Goal: Task Accomplishment & Management: Manage account settings

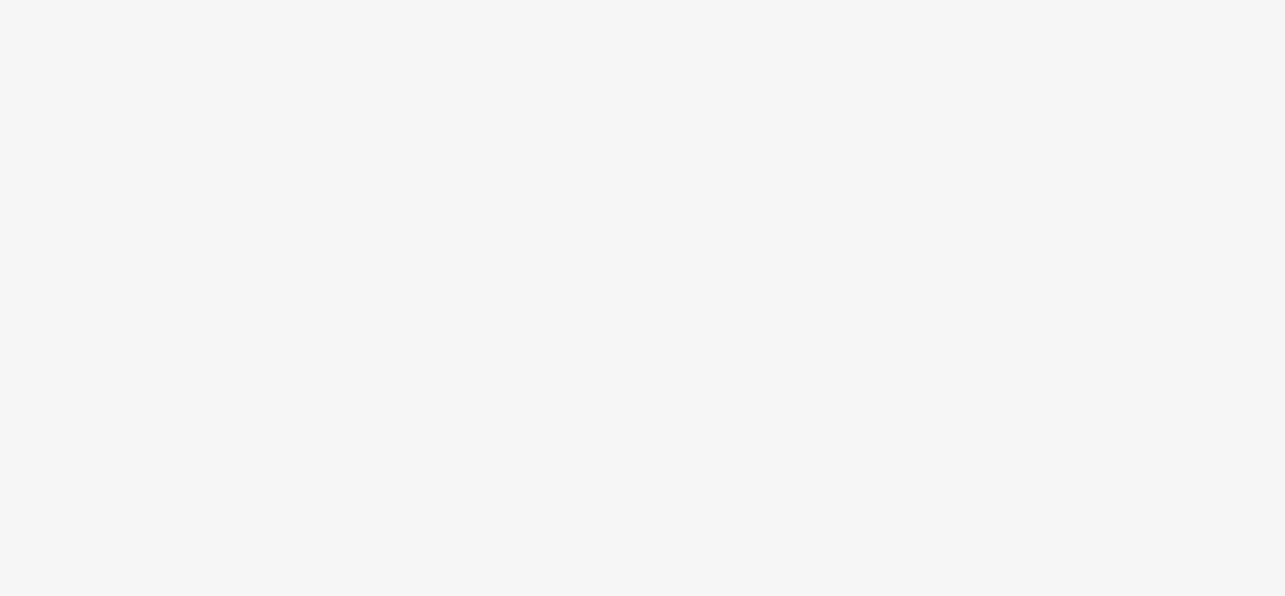
click at [482, 292] on body at bounding box center [642, 298] width 1285 height 596
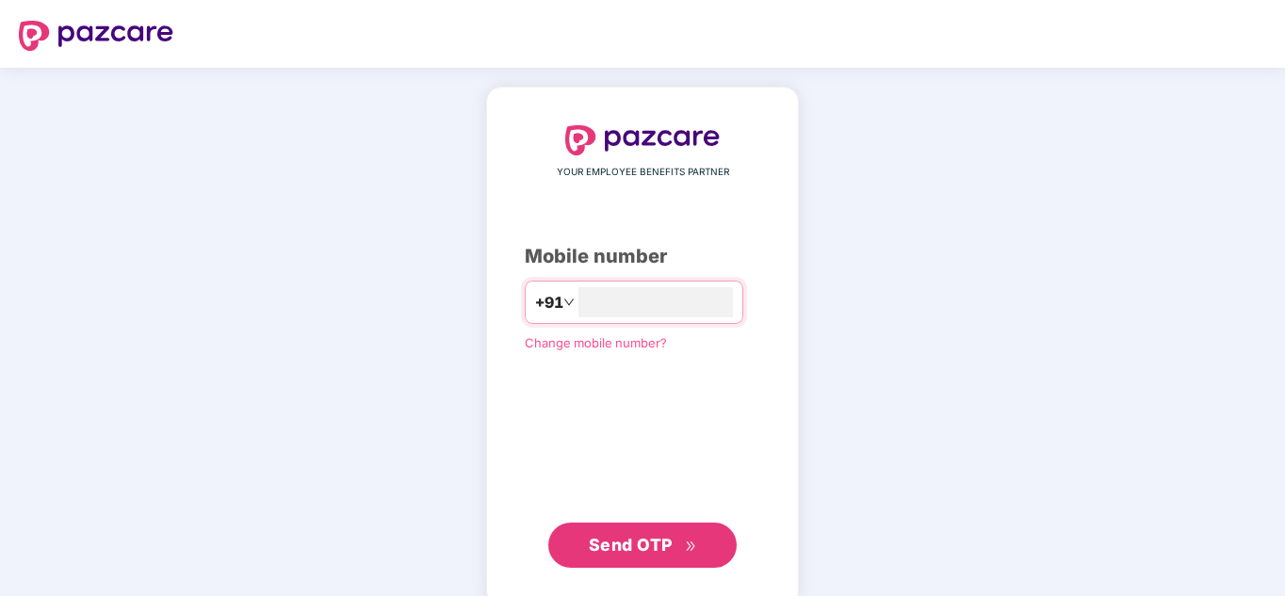
type input "**********"
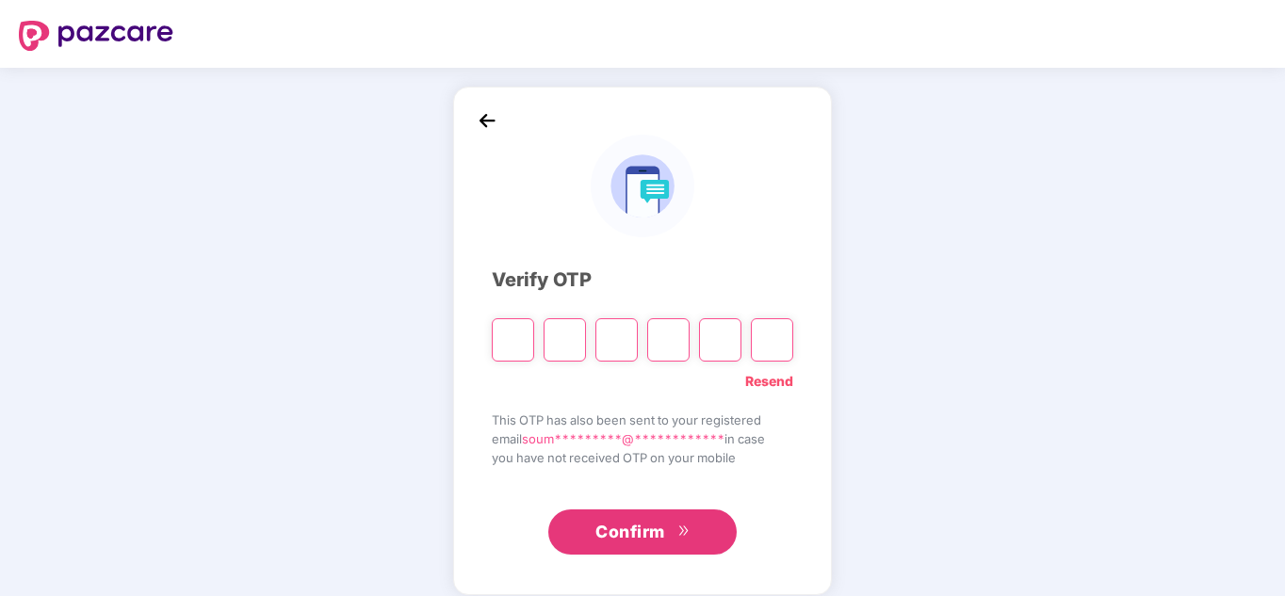
type input "*"
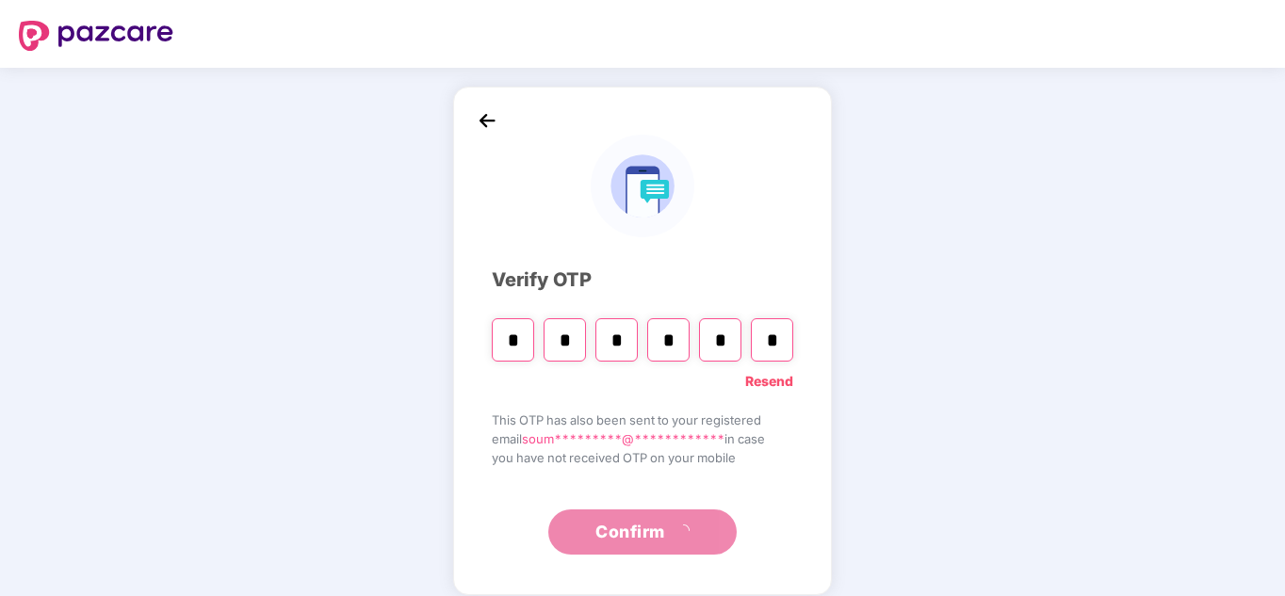
type input "*"
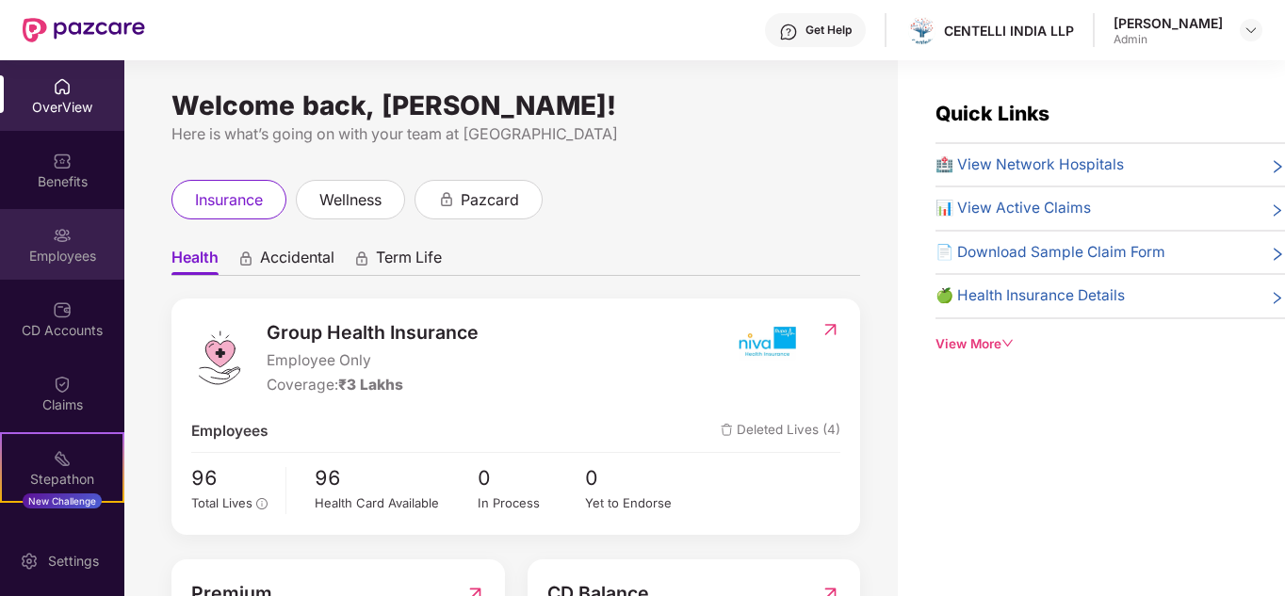
click at [80, 236] on div "Employees" at bounding box center [62, 244] width 124 height 71
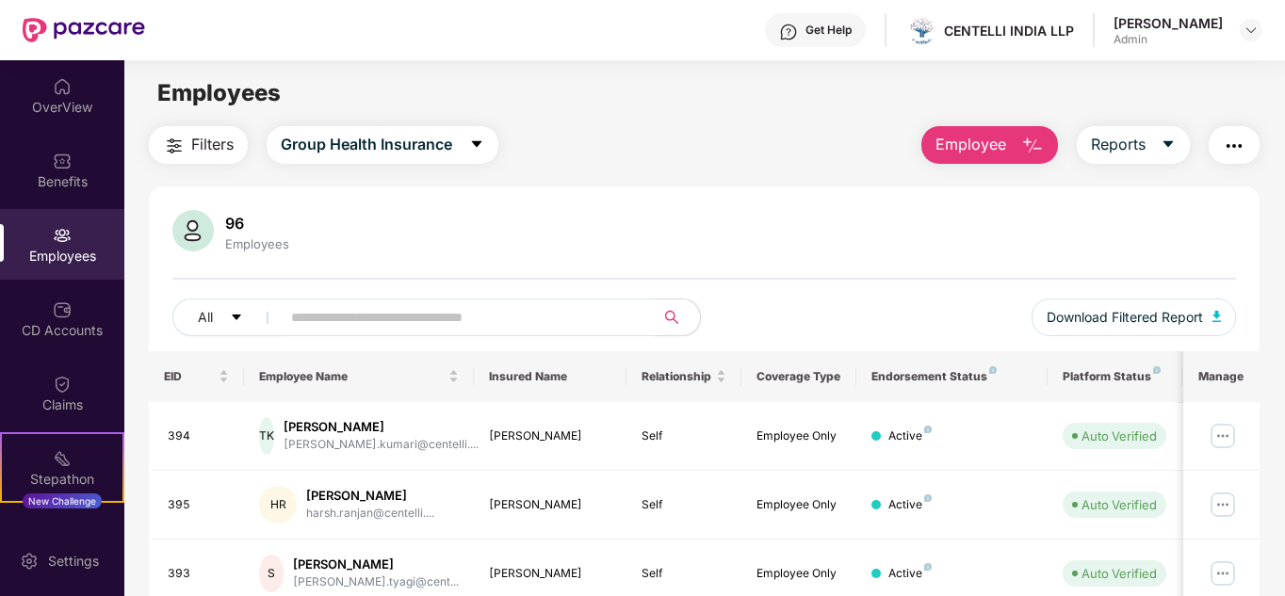
click at [287, 234] on div "96 Employees" at bounding box center [257, 232] width 79 height 40
click at [275, 242] on div "Employees" at bounding box center [257, 243] width 72 height 15
drag, startPoint x: 466, startPoint y: 236, endPoint x: 395, endPoint y: 307, distance: 101.3
click at [395, 307] on div "96 Employees All Download Filtered Report" at bounding box center [705, 280] width 1112 height 141
click at [395, 307] on input "text" at bounding box center [460, 317] width 338 height 28
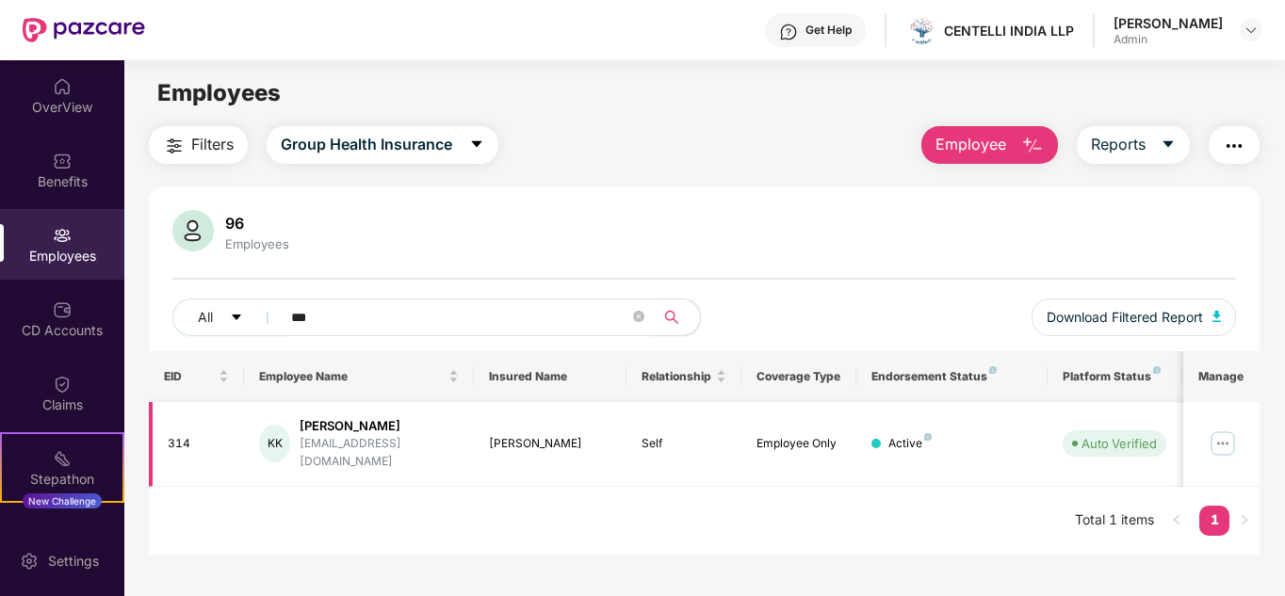
click at [344, 428] on div "[PERSON_NAME]" at bounding box center [379, 426] width 159 height 18
click at [273, 441] on div "KK" at bounding box center [274, 444] width 31 height 38
drag, startPoint x: 273, startPoint y: 441, endPoint x: 179, endPoint y: 437, distance: 94.3
click at [179, 437] on tr "314 KK [PERSON_NAME] [EMAIL_ADDRESS][DOMAIN_NAME] [PERSON_NAME] Self Employee O…" at bounding box center [761, 444] width 1225 height 85
click at [179, 437] on div "314" at bounding box center [199, 444] width 62 height 18
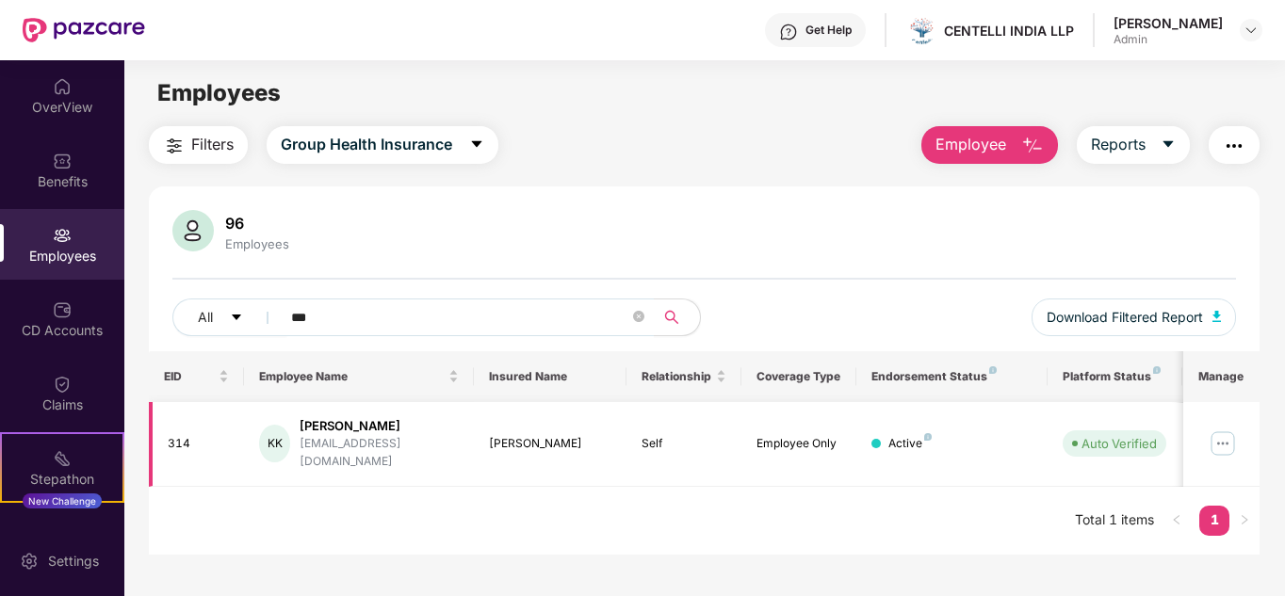
click at [179, 437] on div "314" at bounding box center [199, 444] width 62 height 18
click at [676, 317] on icon "search" at bounding box center [671, 317] width 13 height 13
click at [1154, 322] on span "Download Filtered Report" at bounding box center [1125, 317] width 156 height 21
click at [1215, 432] on img at bounding box center [1223, 444] width 30 height 30
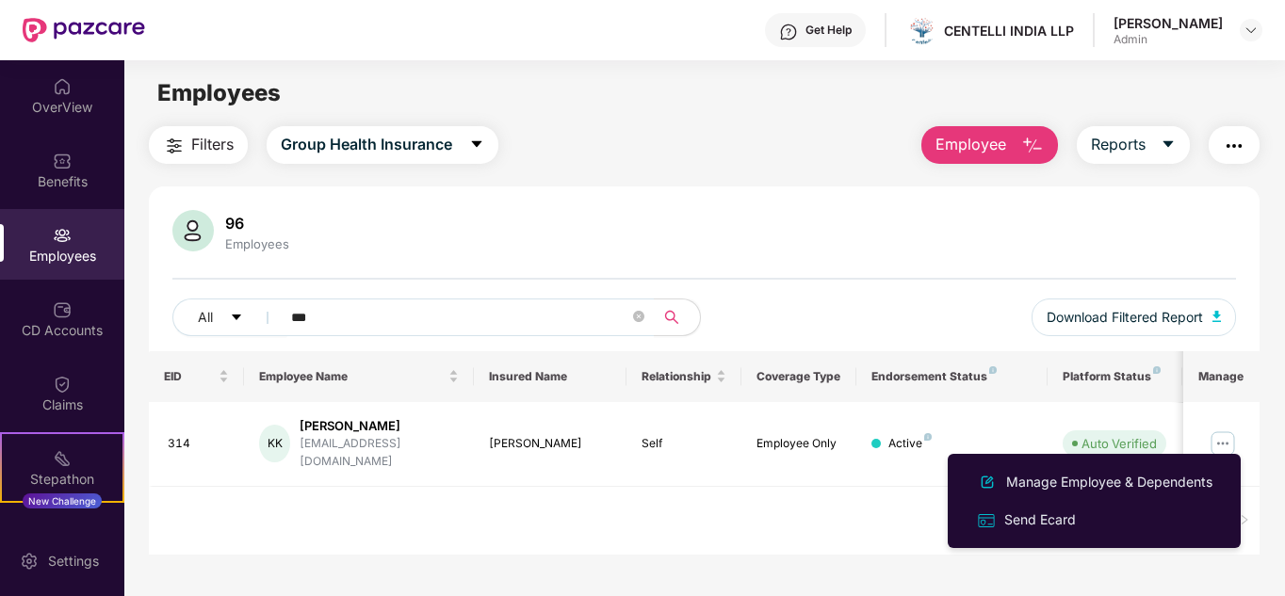
click at [831, 330] on div "All *** Download Filtered Report" at bounding box center [704, 325] width 1065 height 53
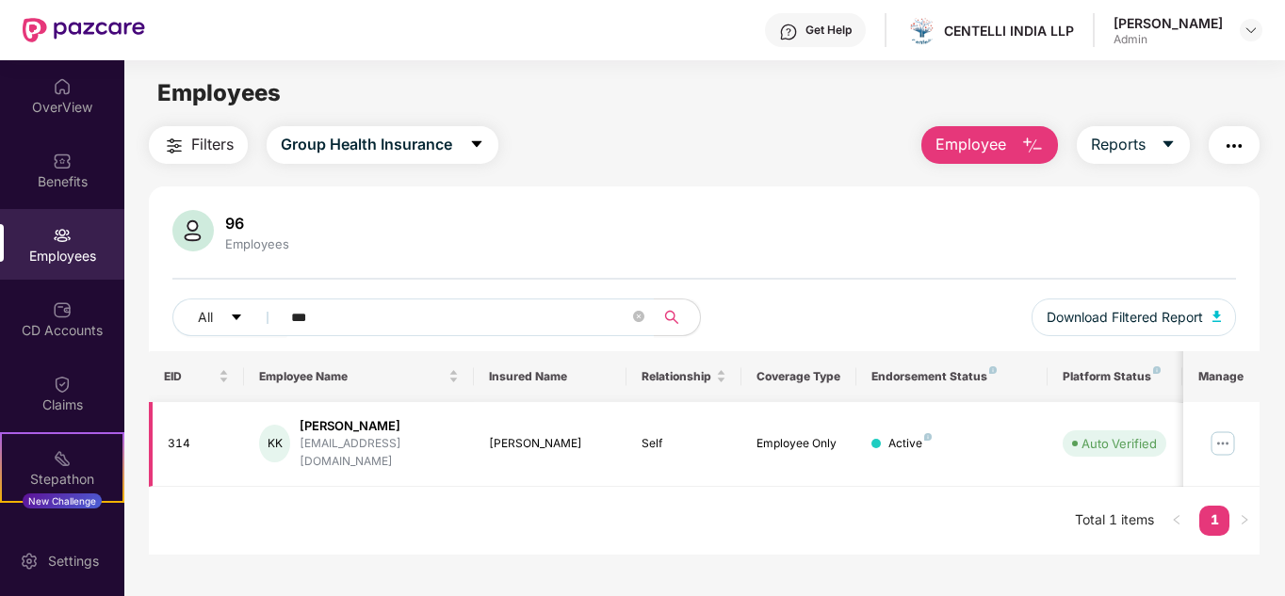
click at [323, 427] on div "[PERSON_NAME]" at bounding box center [379, 426] width 159 height 18
click at [381, 148] on span "Group Health Insurance" at bounding box center [366, 145] width 171 height 24
click at [651, 148] on div "Filters Group Health Insurance Employee Reports" at bounding box center [705, 145] width 1112 height 38
click at [331, 324] on input "***" at bounding box center [460, 317] width 338 height 28
type input "*"
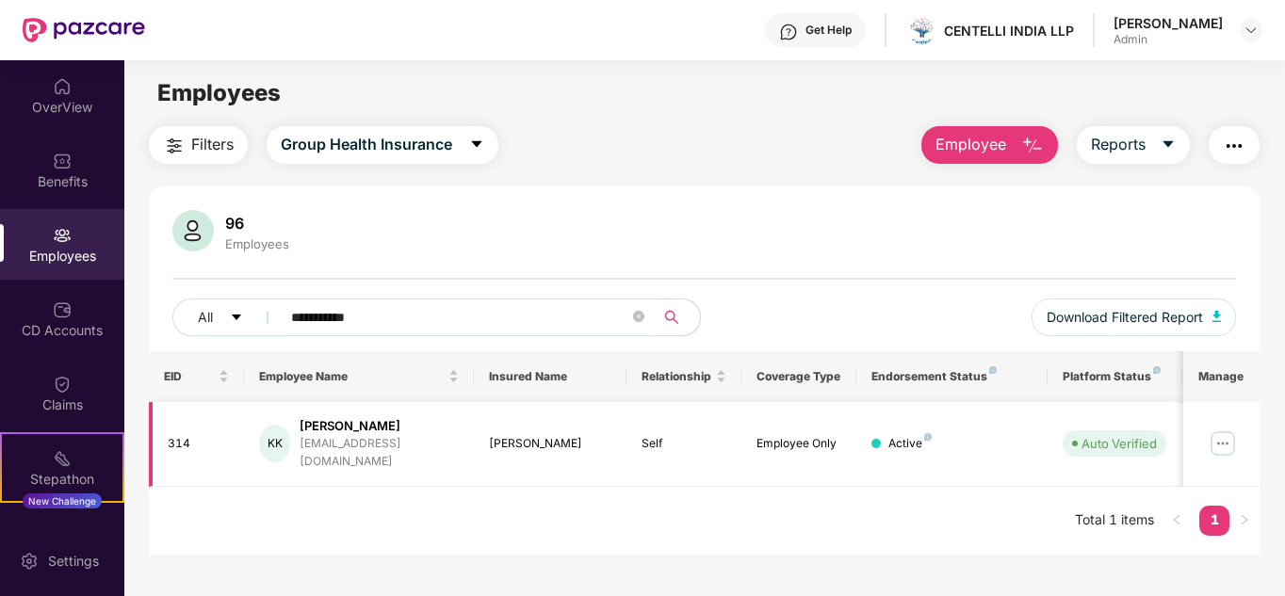
type input "**********"
click at [331, 427] on div "[PERSON_NAME]" at bounding box center [379, 426] width 159 height 18
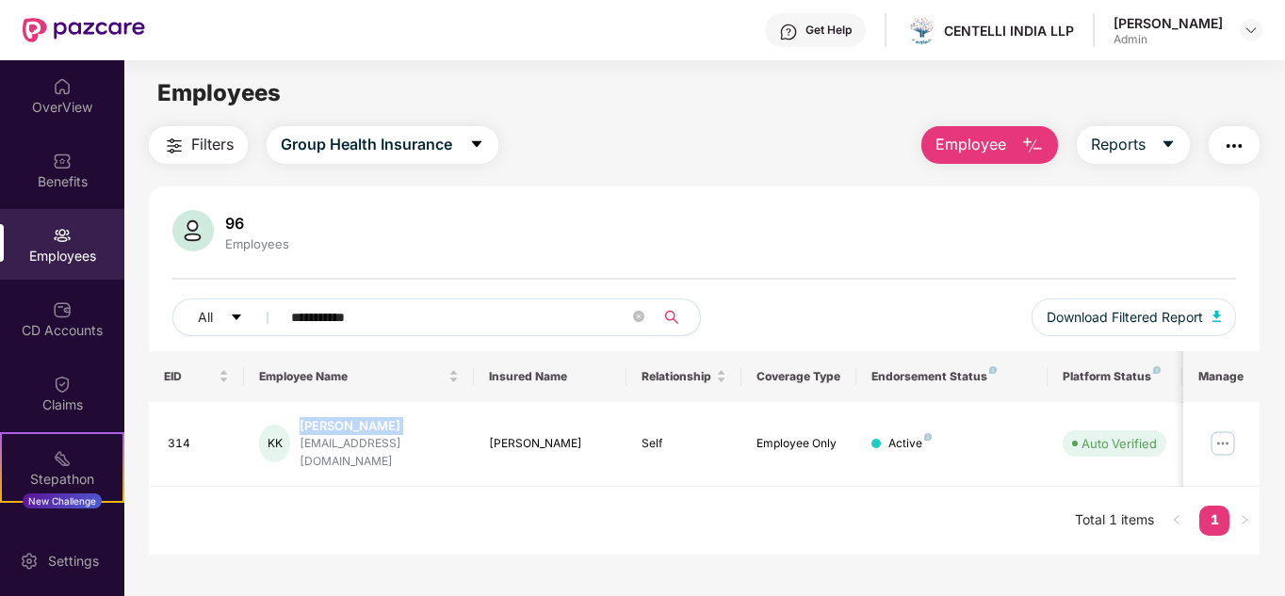
click at [668, 318] on icon "search" at bounding box center [671, 317] width 15 height 15
click at [176, 436] on div "314" at bounding box center [199, 444] width 62 height 18
click at [236, 318] on icon "caret-down" at bounding box center [236, 318] width 9 height 6
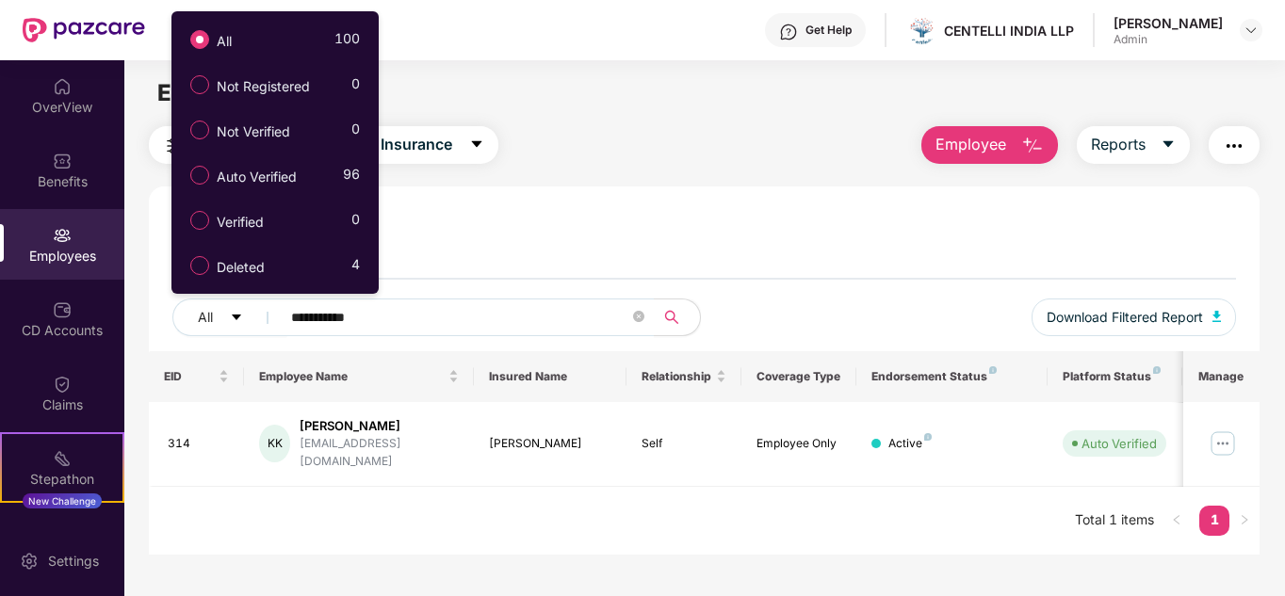
click at [559, 213] on div "96 Employees" at bounding box center [704, 232] width 1065 height 45
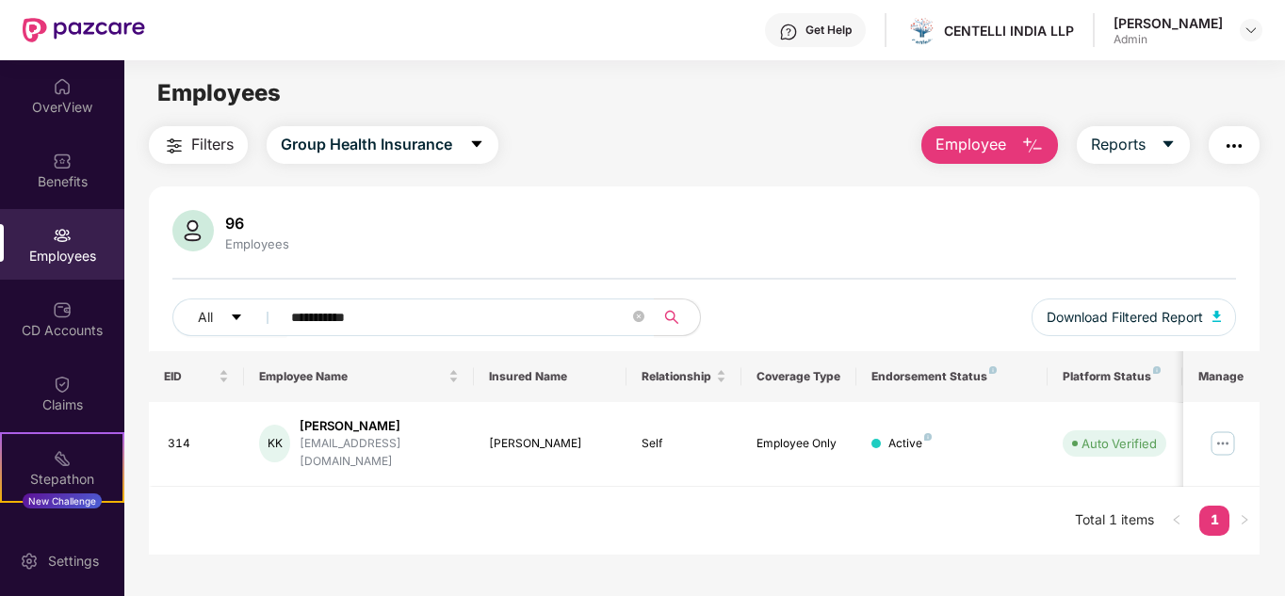
click at [378, 244] on div "96 Employees" at bounding box center [704, 232] width 1065 height 45
click at [221, 230] on div "96" at bounding box center [257, 223] width 72 height 19
click at [201, 232] on img at bounding box center [192, 230] width 41 height 41
click at [95, 175] on div "Benefits" at bounding box center [62, 181] width 124 height 19
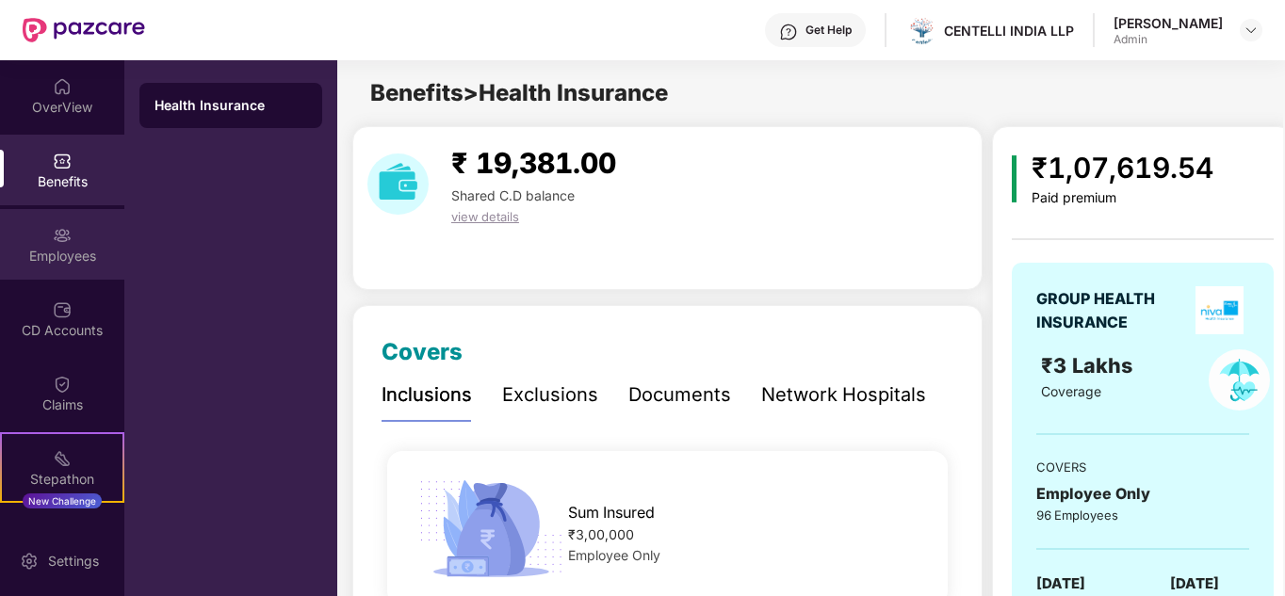
click at [65, 238] on img at bounding box center [62, 235] width 19 height 19
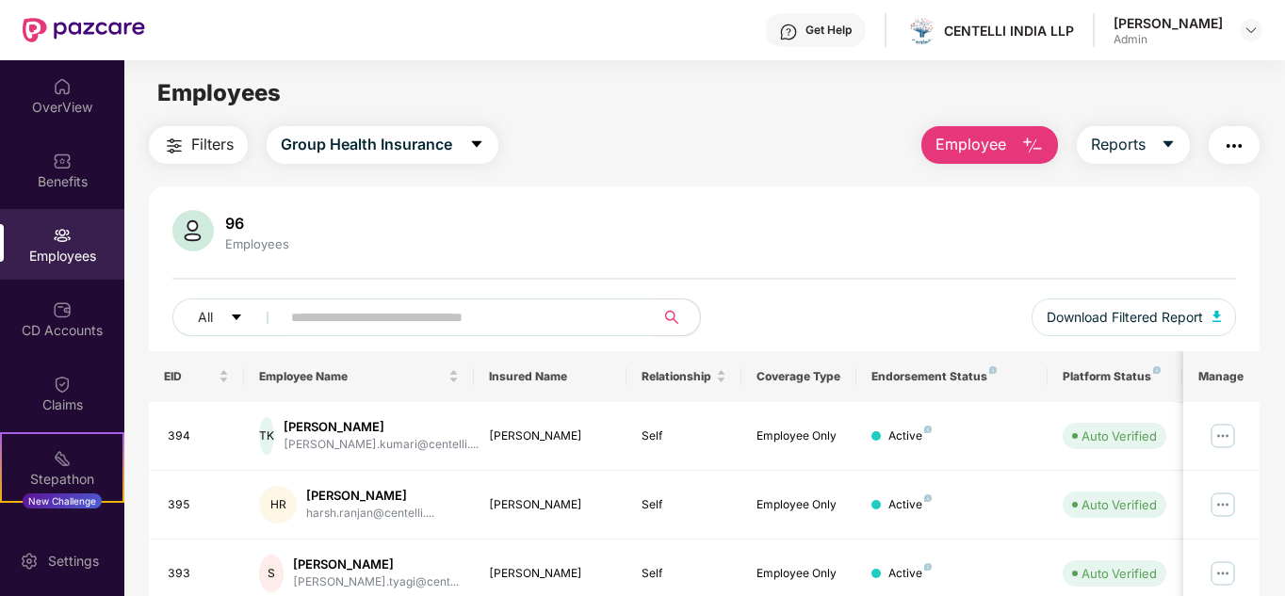
click at [65, 238] on img at bounding box center [62, 235] width 19 height 19
click at [1231, 140] on img "button" at bounding box center [1234, 146] width 23 height 23
click at [1132, 145] on span "Reports" at bounding box center [1118, 145] width 55 height 24
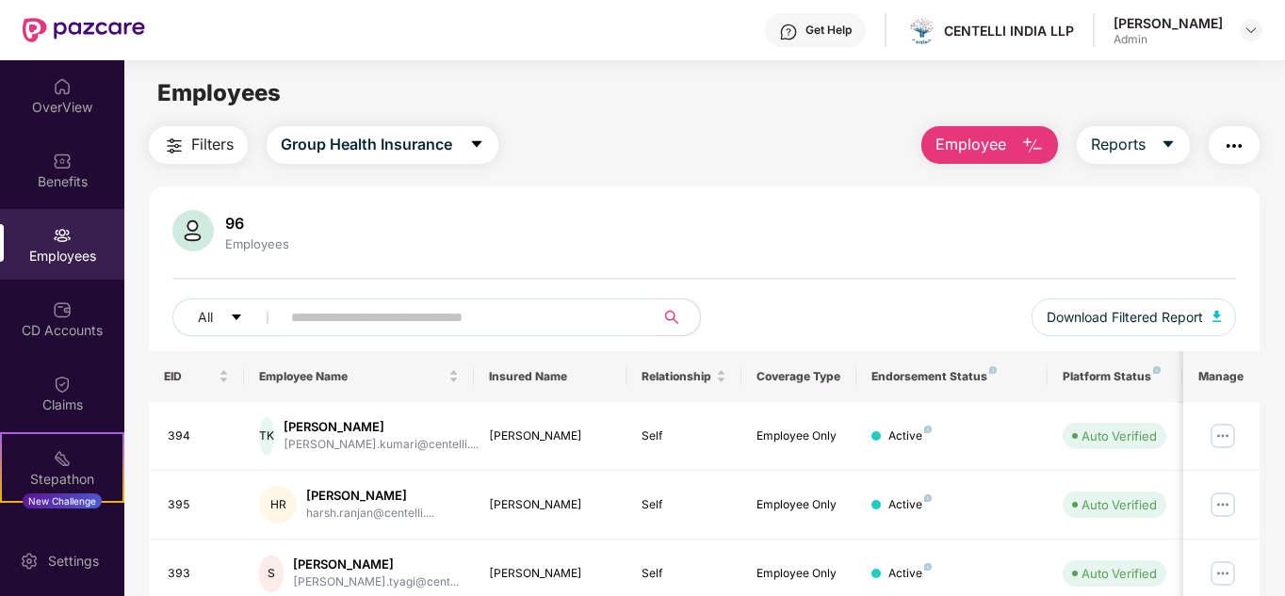
click at [369, 312] on input "text" at bounding box center [460, 317] width 338 height 28
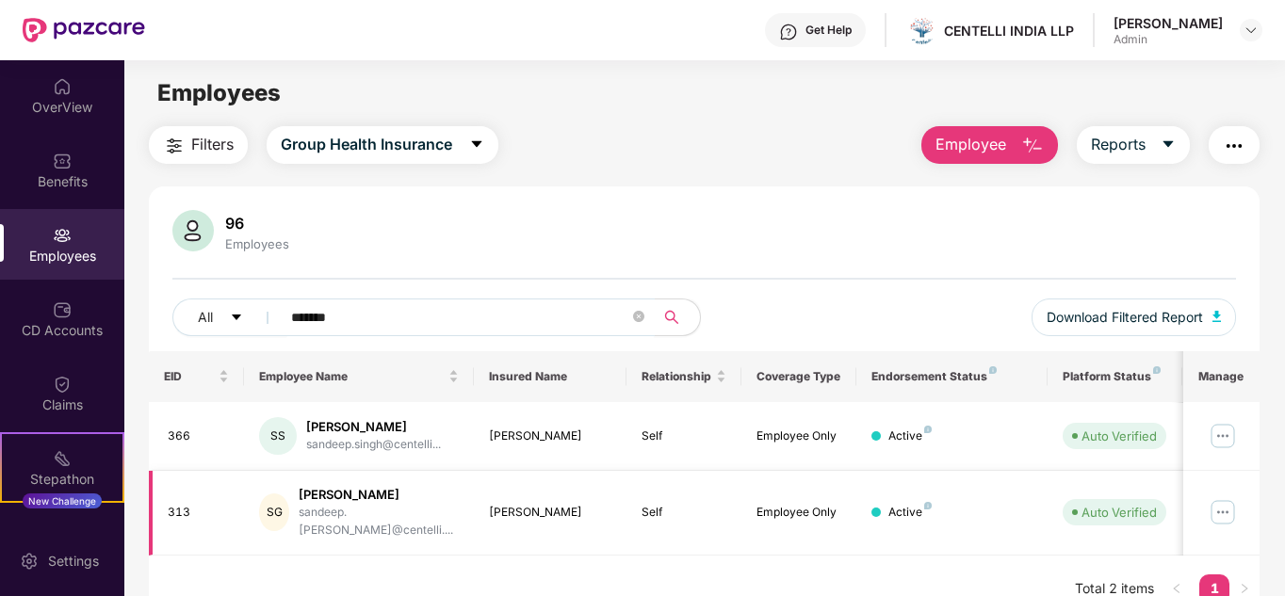
type input "*******"
click at [1215, 507] on img at bounding box center [1223, 512] width 30 height 30
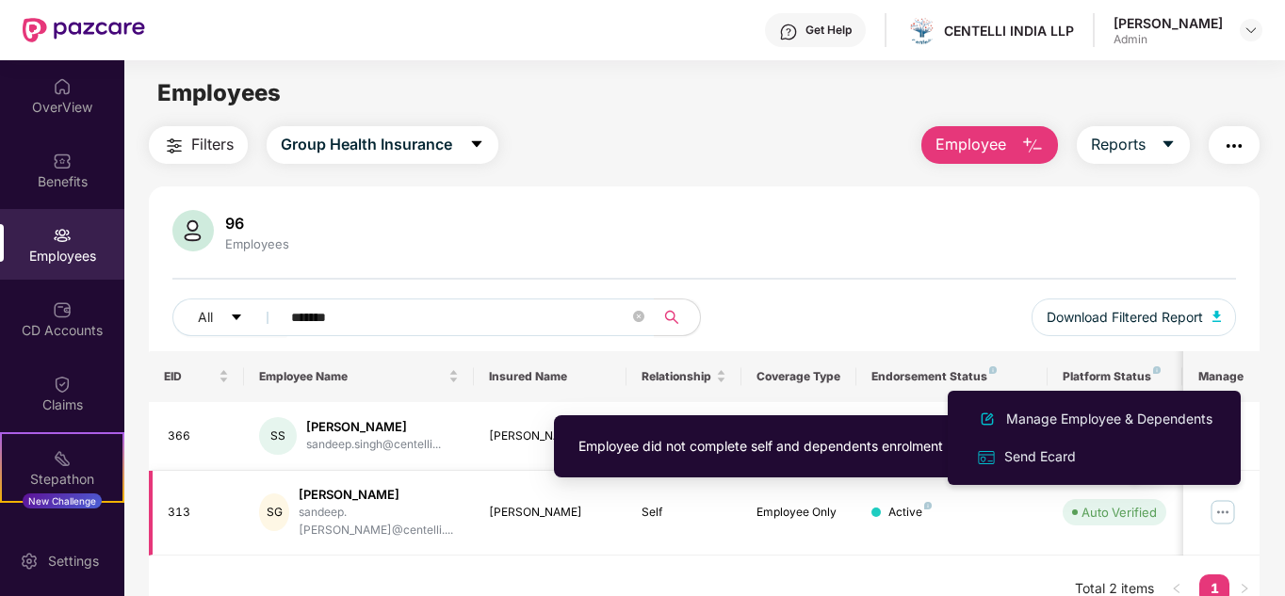
click at [1128, 506] on div "Auto Verified" at bounding box center [1119, 512] width 75 height 19
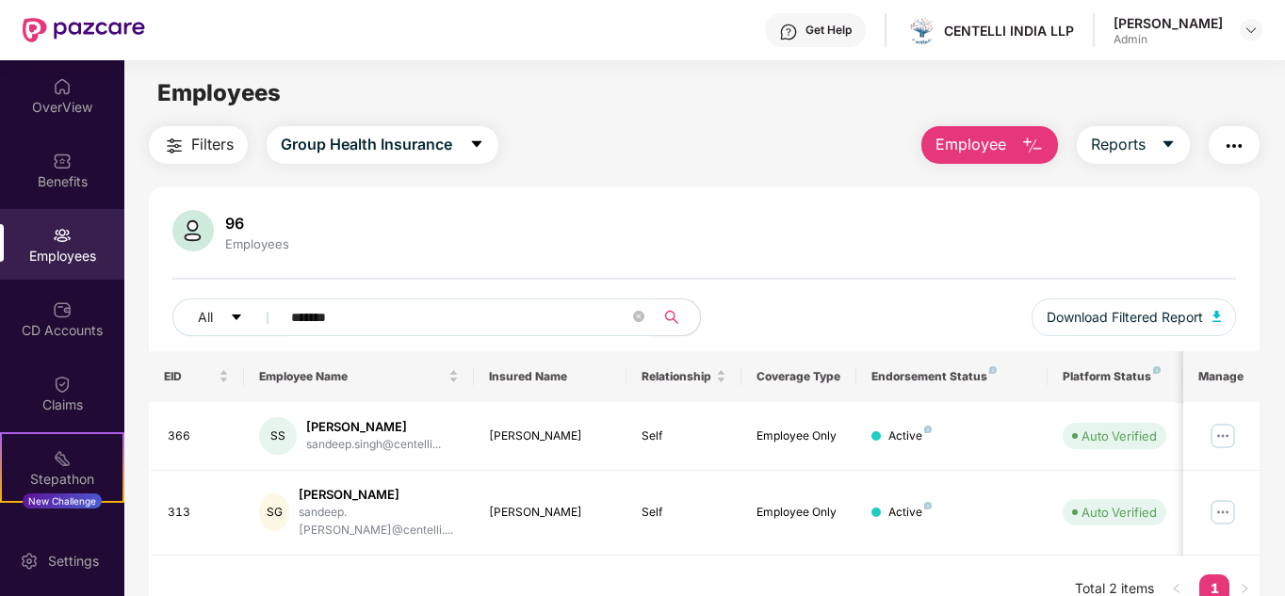
click at [963, 157] on button "Employee" at bounding box center [989, 145] width 137 height 38
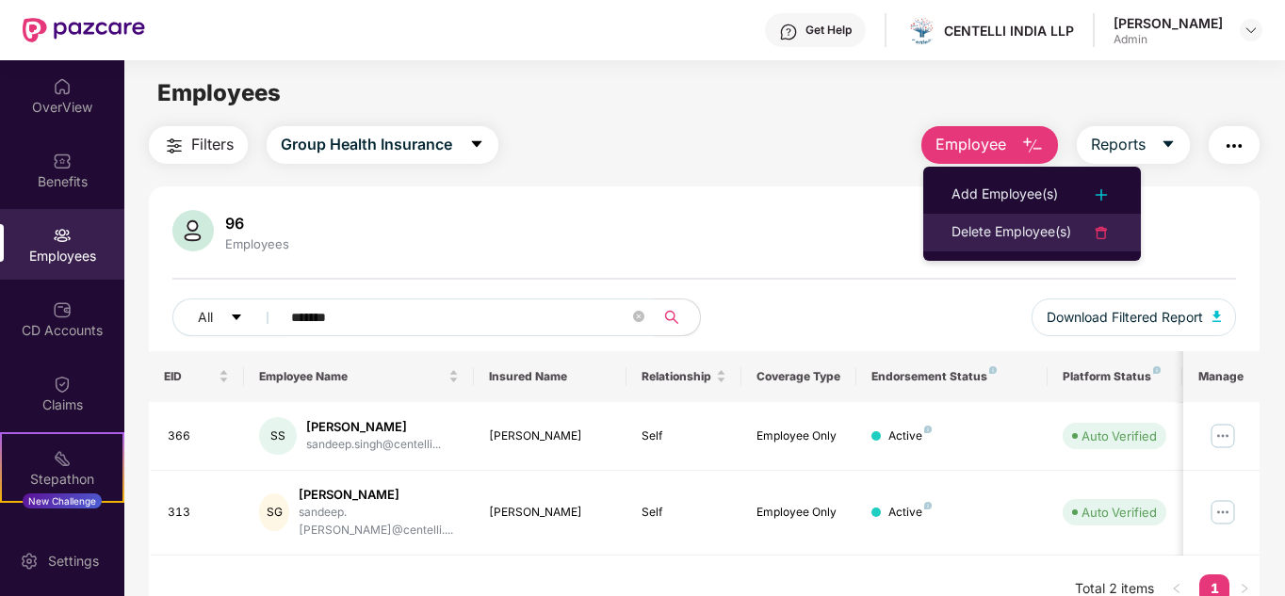
click at [1000, 226] on div "Delete Employee(s)" at bounding box center [1012, 232] width 120 height 23
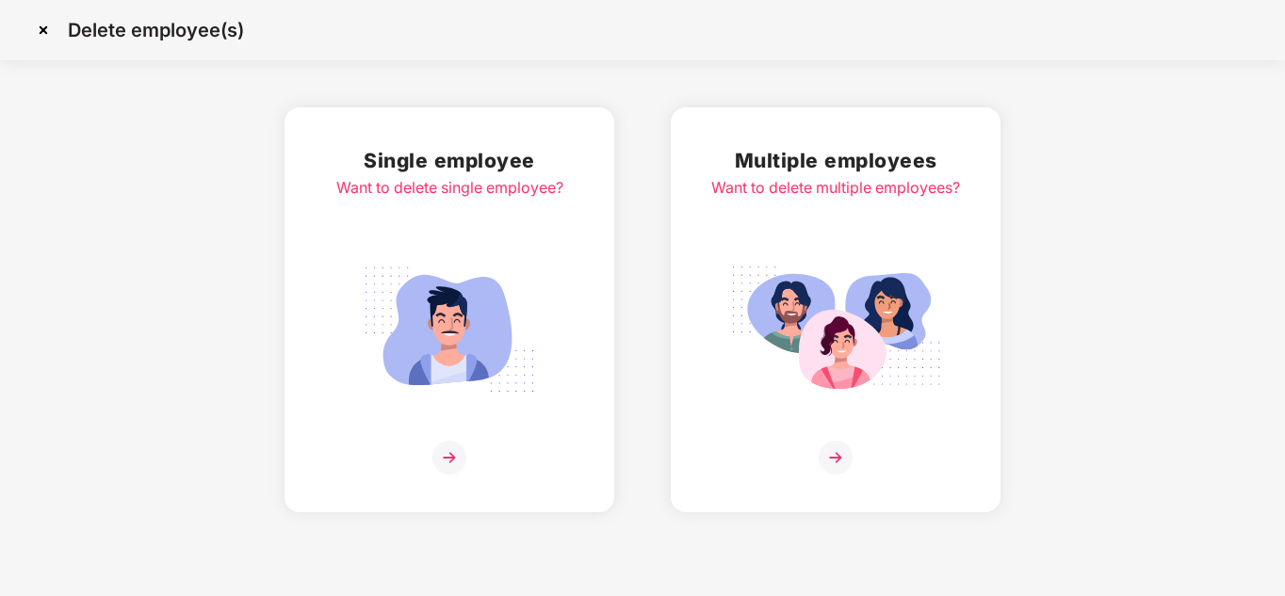
click at [459, 452] on img at bounding box center [449, 458] width 34 height 34
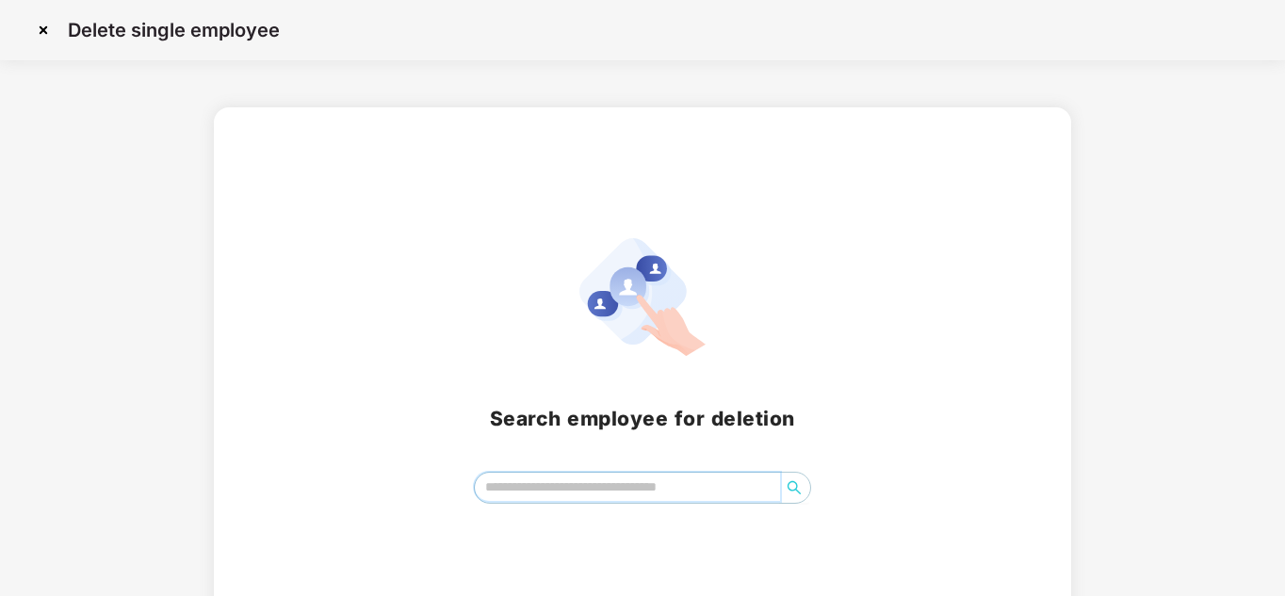
click at [546, 495] on input "search" at bounding box center [628, 487] width 306 height 28
type input "***"
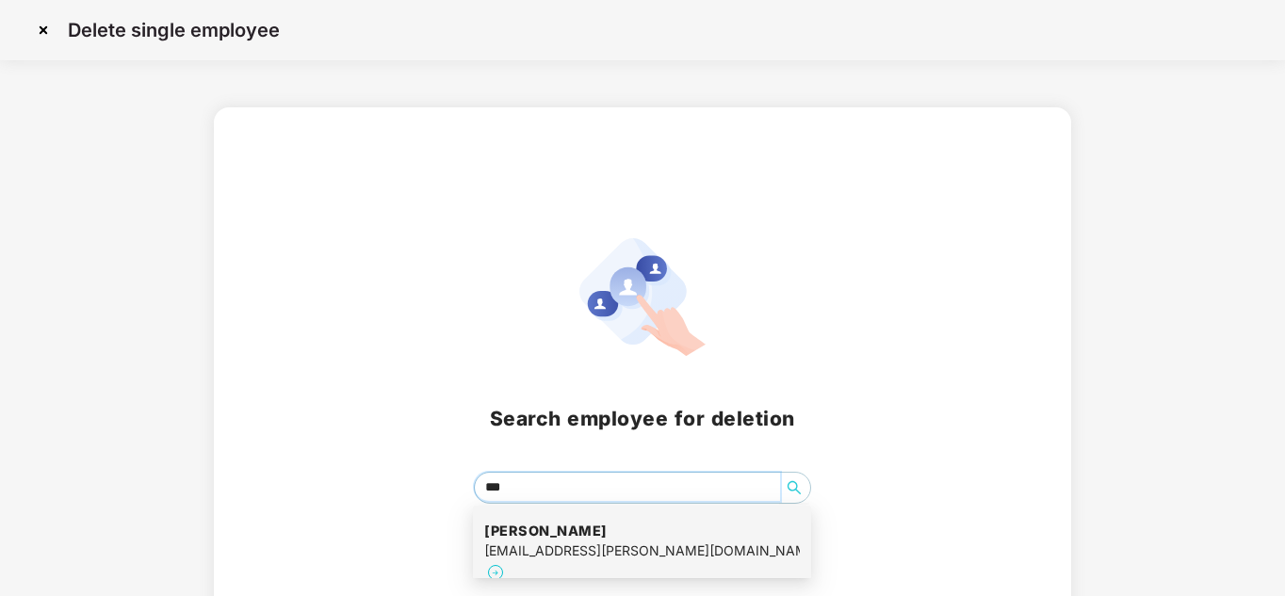
click at [533, 522] on h4 "[PERSON_NAME]" at bounding box center [642, 531] width 316 height 19
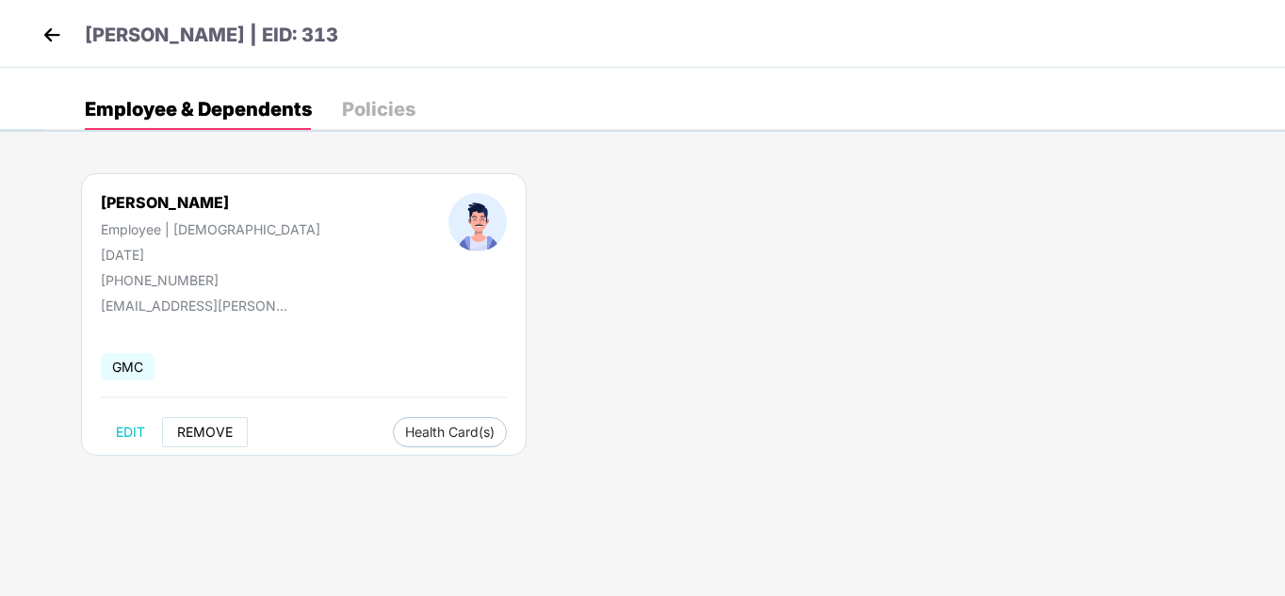
click at [213, 428] on span "REMOVE" at bounding box center [205, 432] width 56 height 15
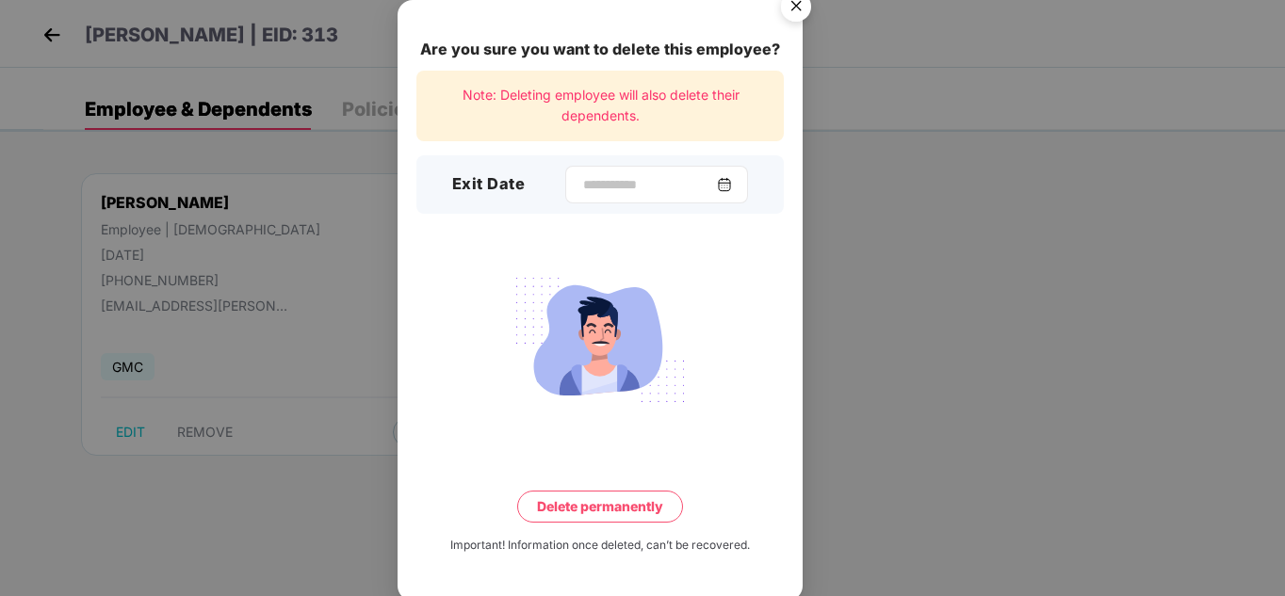
click at [731, 182] on img at bounding box center [724, 184] width 15 height 15
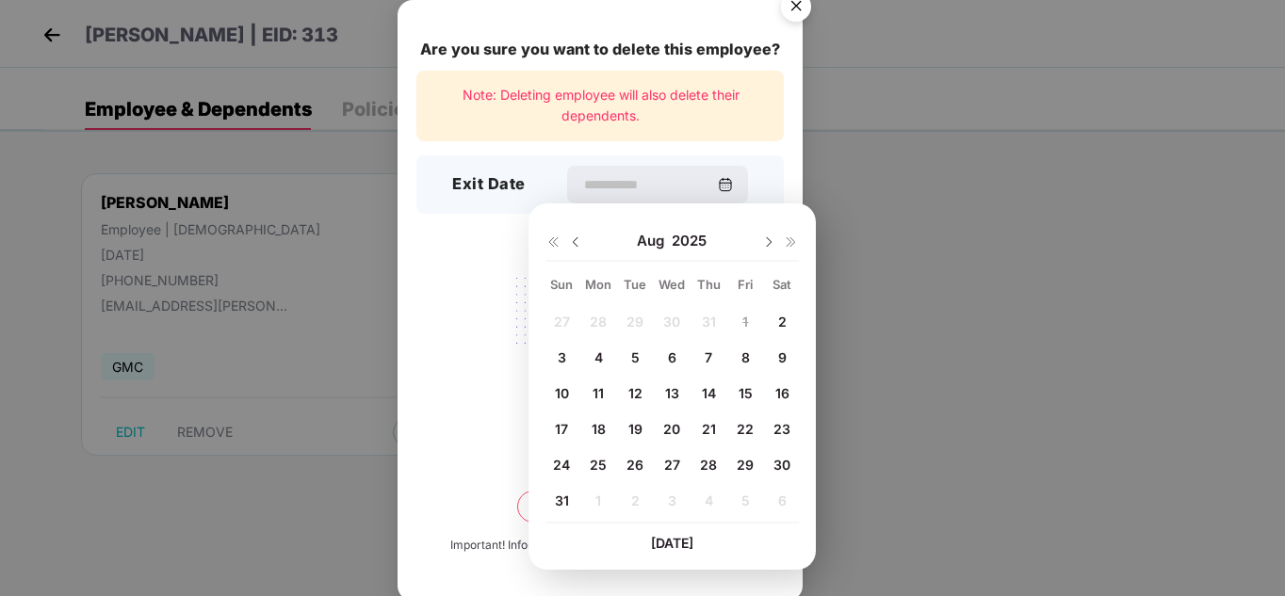
click at [741, 430] on span "22" at bounding box center [745, 429] width 17 height 16
type input "**********"
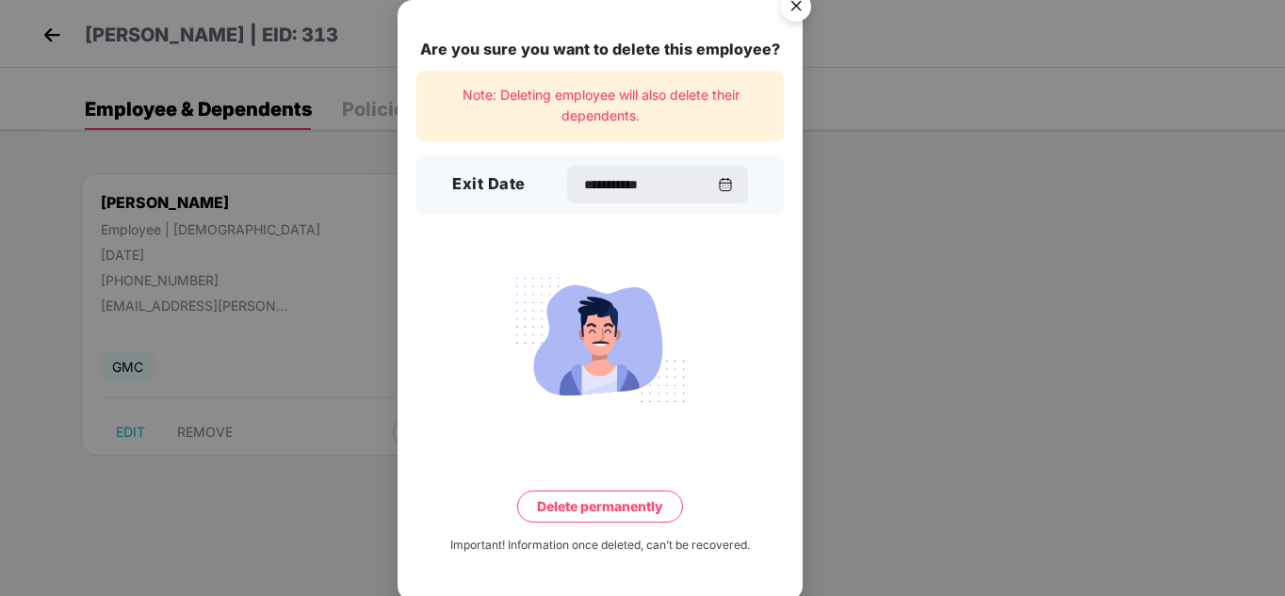
click at [593, 506] on button "Delete permanently" at bounding box center [600, 507] width 166 height 32
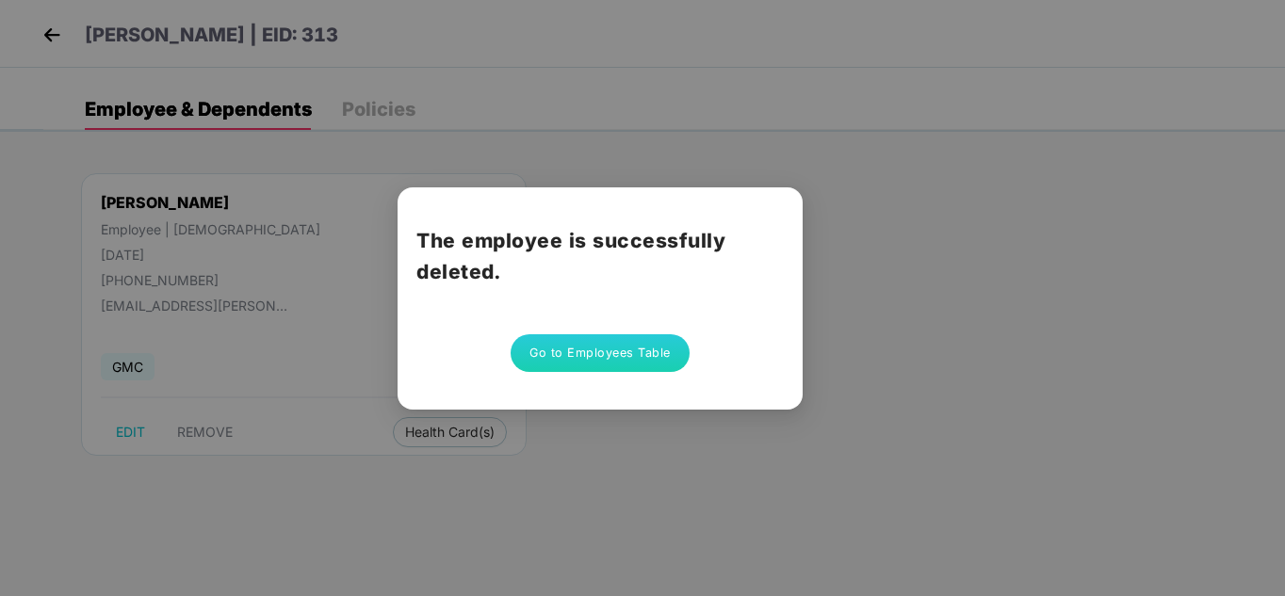
click at [625, 354] on button "Go to Employees Table" at bounding box center [600, 353] width 179 height 38
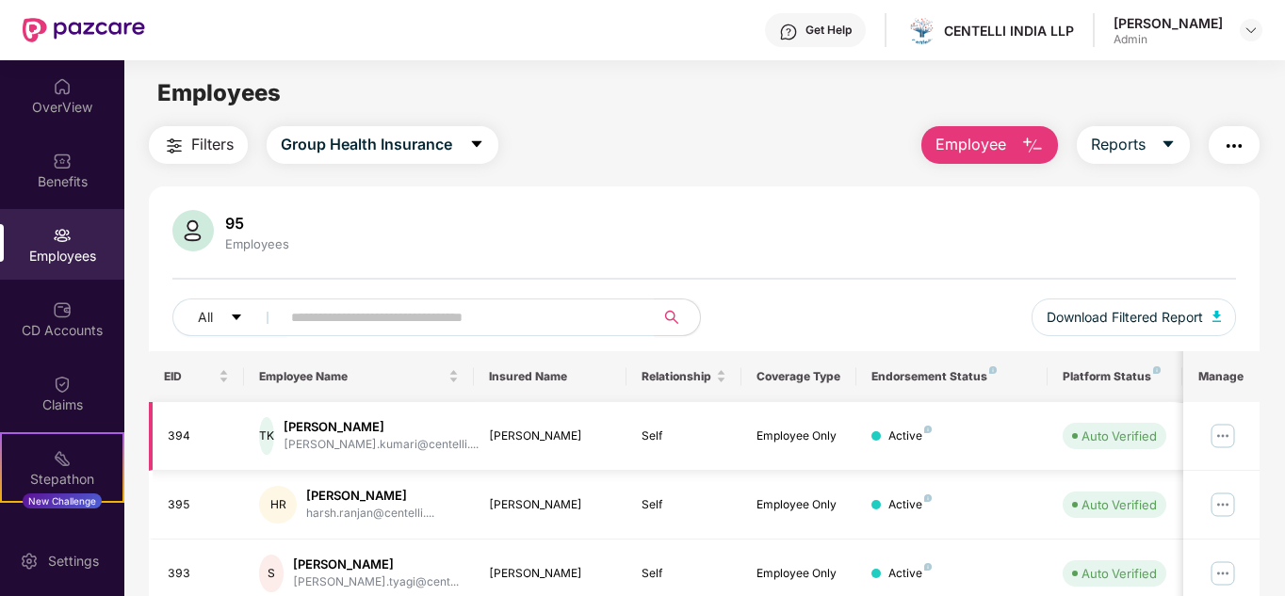
click at [1034, 464] on td "Active" at bounding box center [951, 436] width 191 height 69
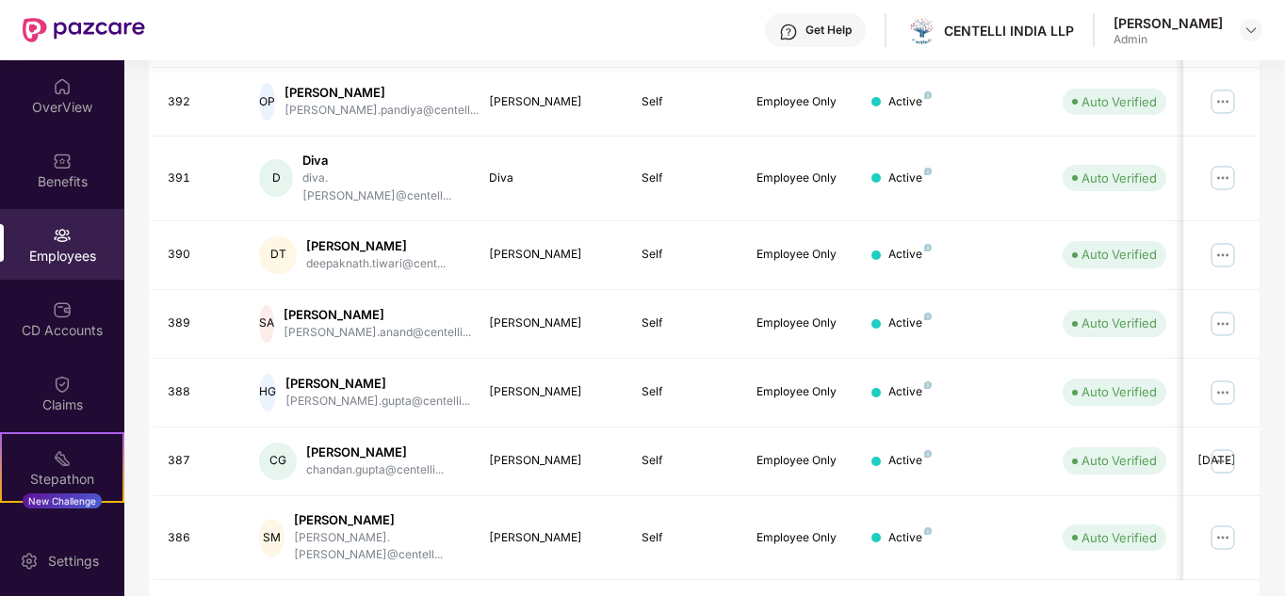
scroll to position [562, 0]
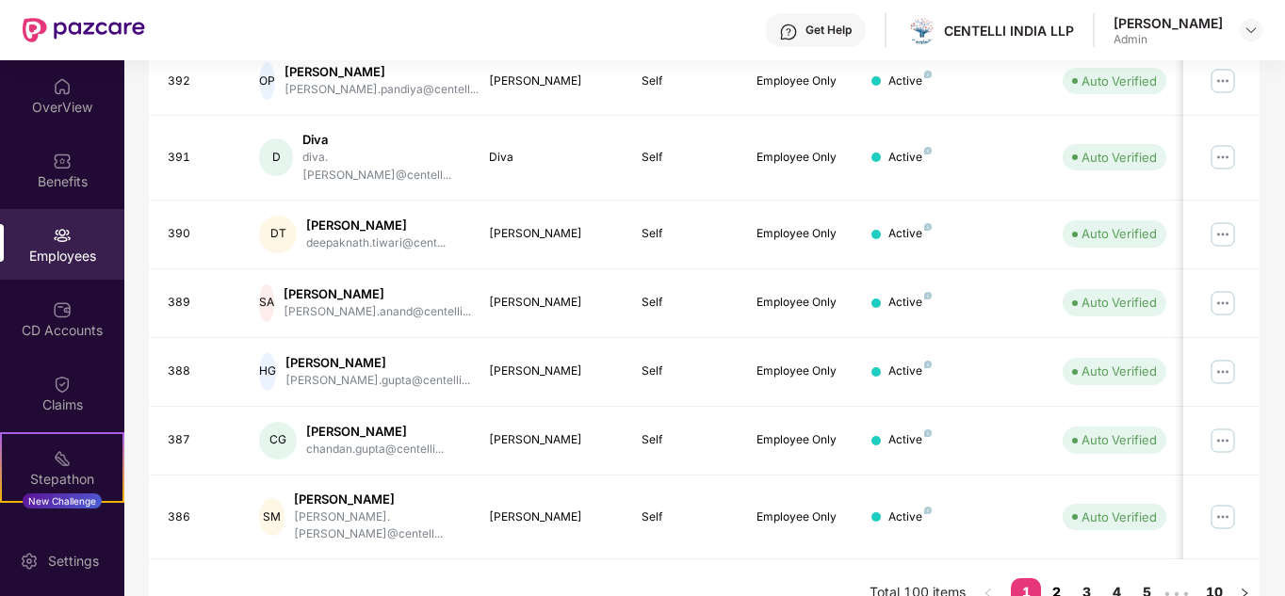
click at [1055, 578] on link "2" at bounding box center [1056, 592] width 30 height 28
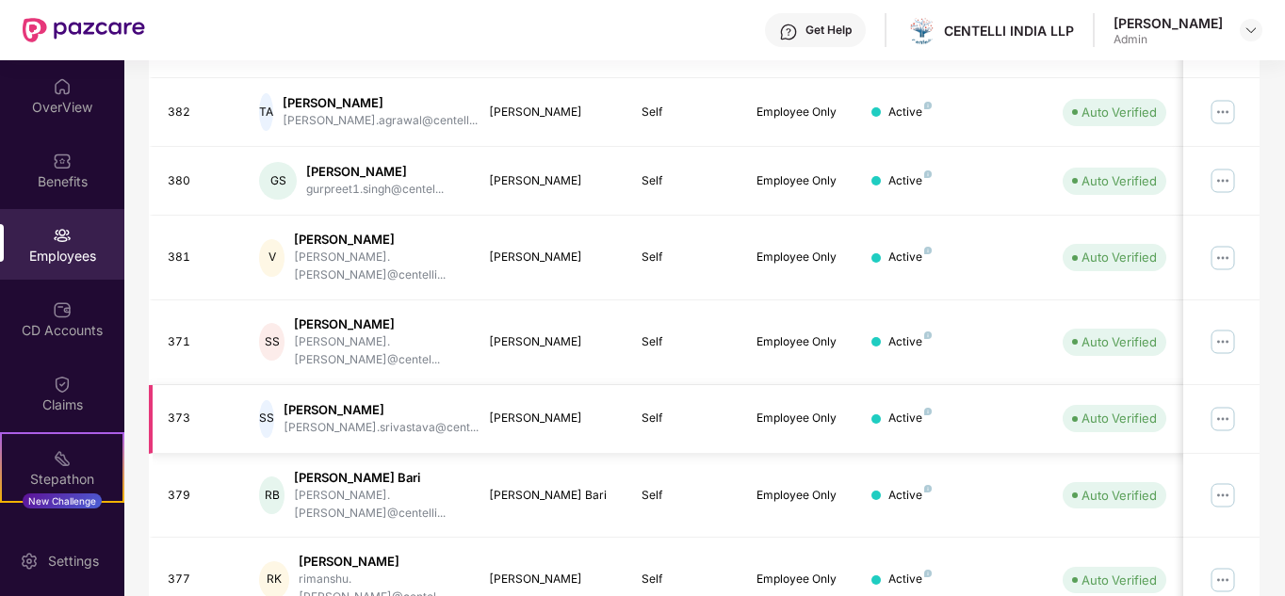
drag, startPoint x: 1282, startPoint y: 526, endPoint x: 1254, endPoint y: 334, distance: 193.3
click at [1254, 334] on div "Filters Group Health Insurance Employee Reports 95 Employees All Download Filte…" at bounding box center [704, 128] width 1160 height 1126
click at [1254, 385] on td at bounding box center [1221, 419] width 76 height 69
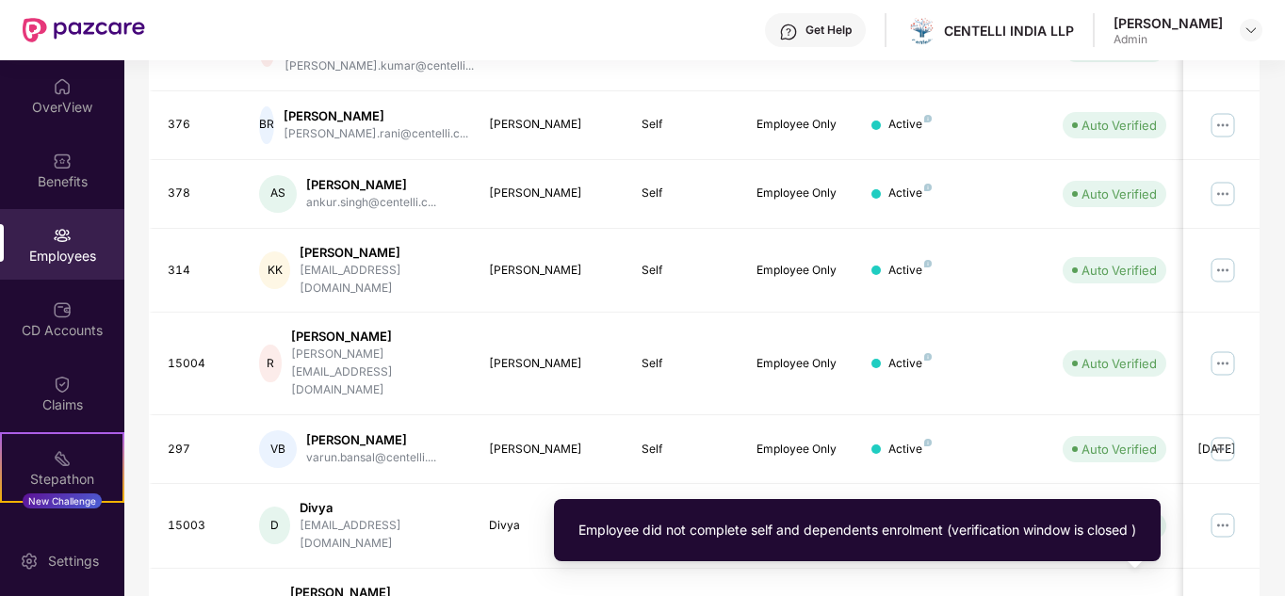
scroll to position [578, 0]
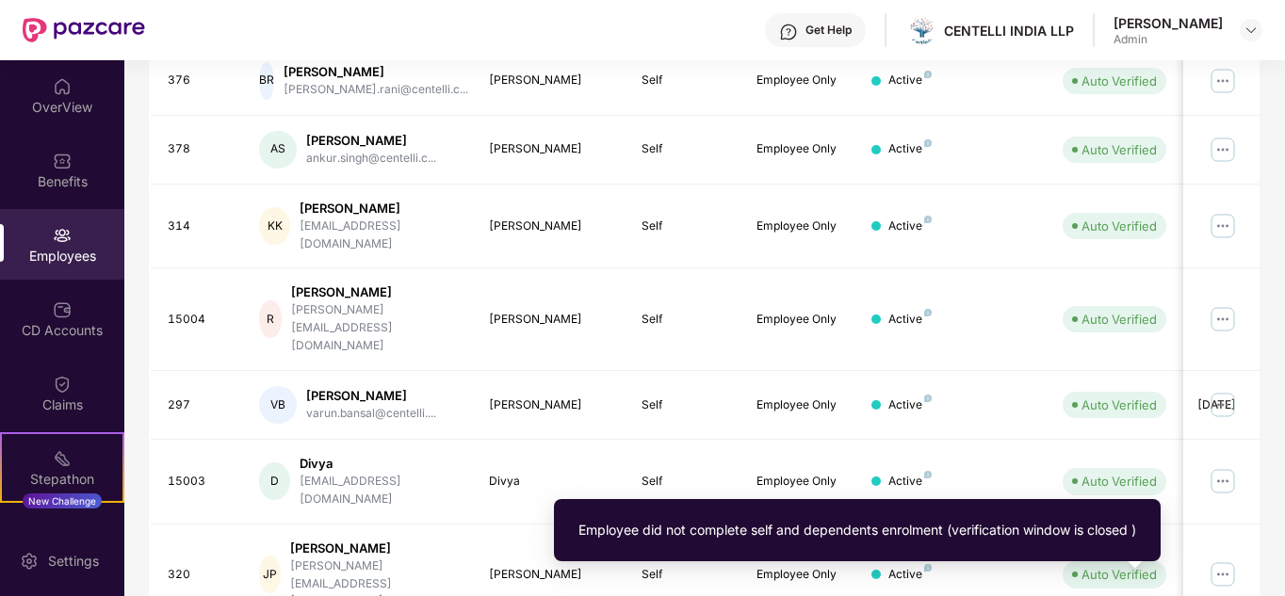
click at [1121, 561] on div "Employee did not complete self and dependents enrolment (verification window is…" at bounding box center [857, 530] width 607 height 62
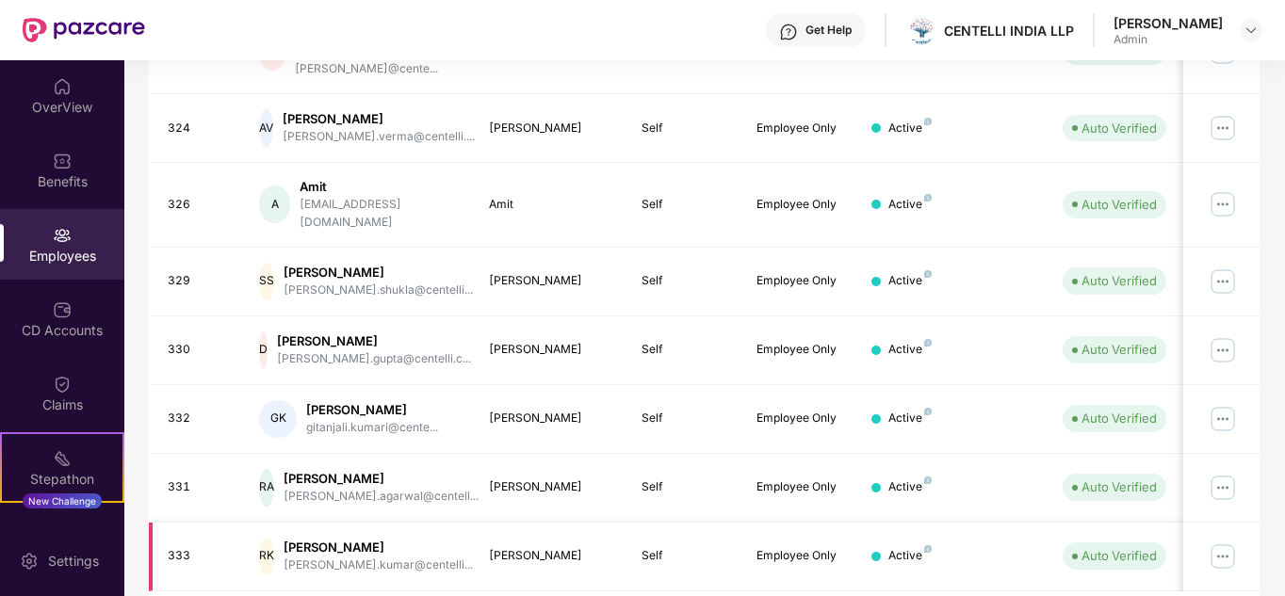
scroll to position [0, 0]
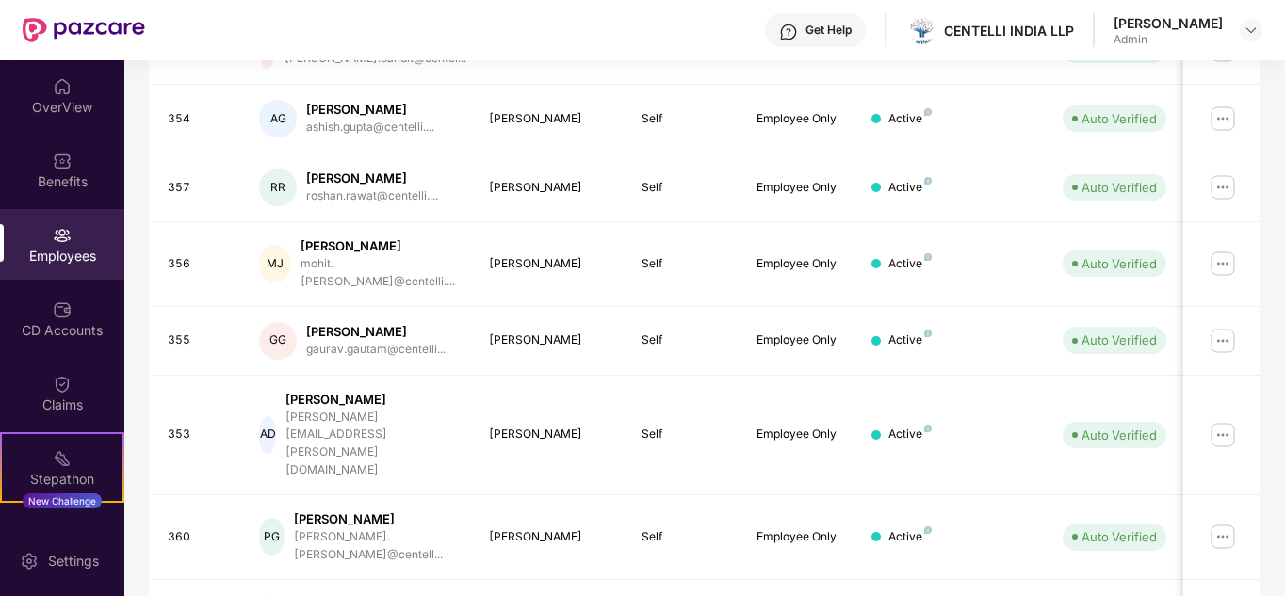
scroll to position [562, 0]
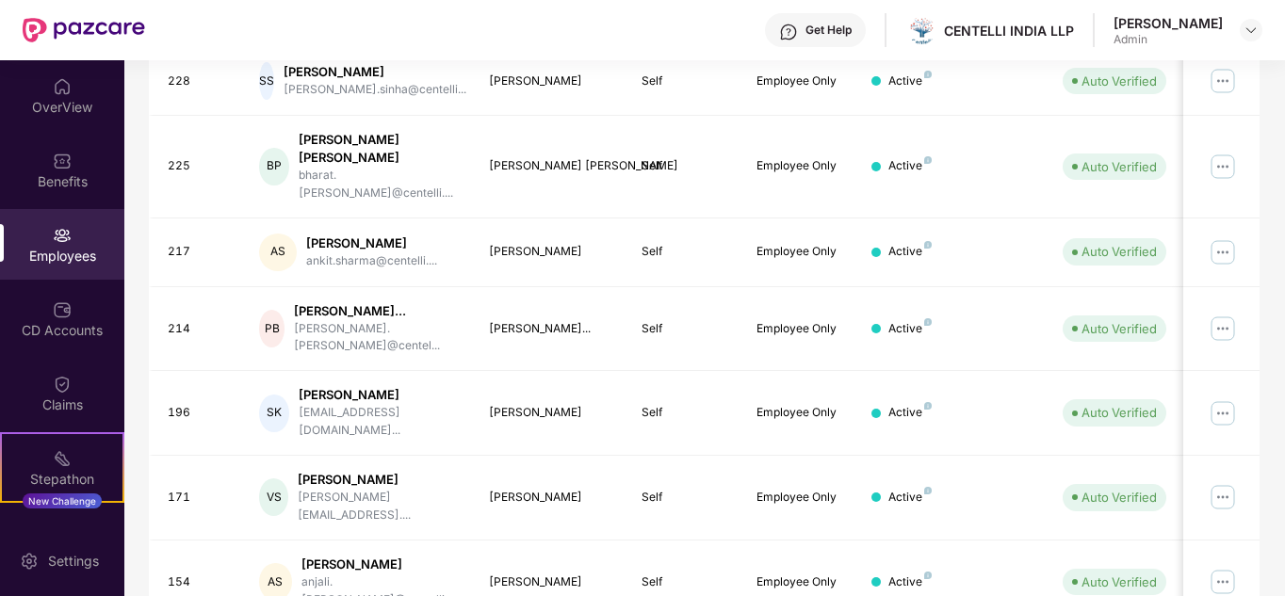
scroll to position [578, 0]
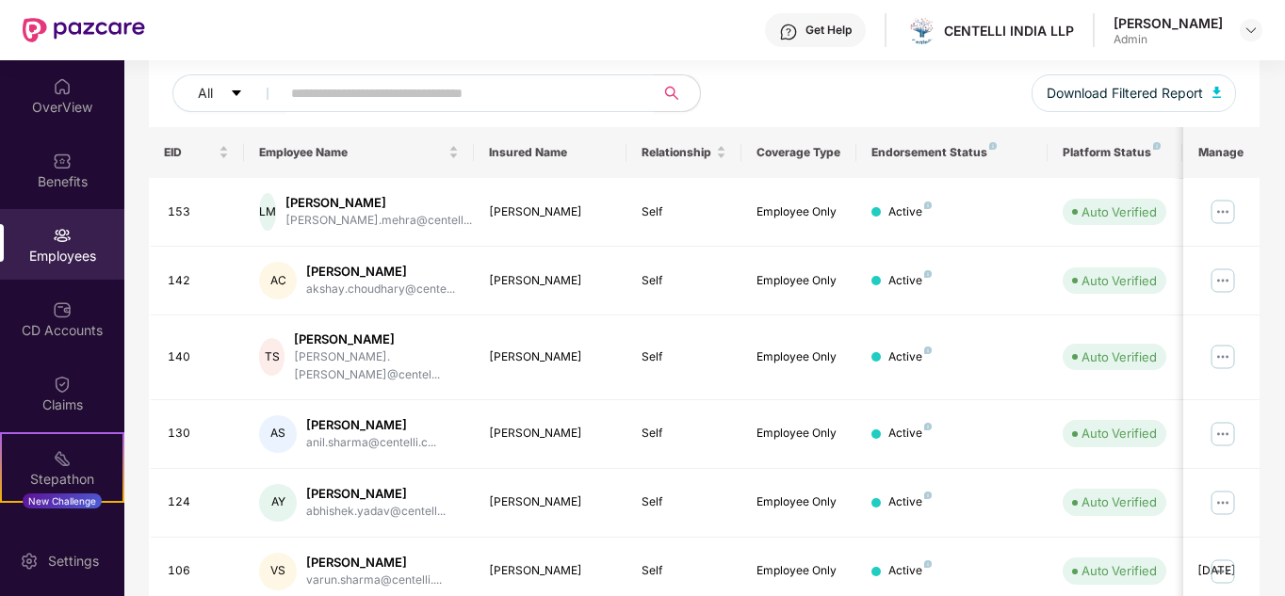
scroll to position [222, 0]
